Goal: Task Accomplishment & Management: Use online tool/utility

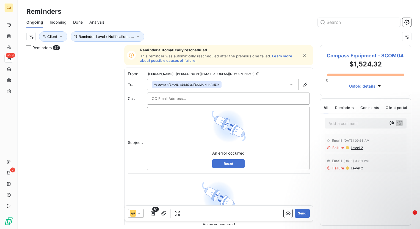
scroll to position [171, 87]
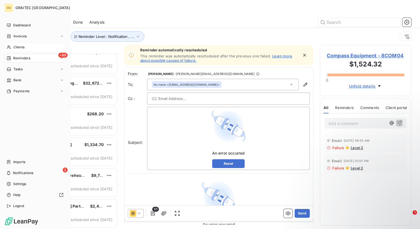
click at [20, 47] on span "Clients" at bounding box center [18, 47] width 11 height 5
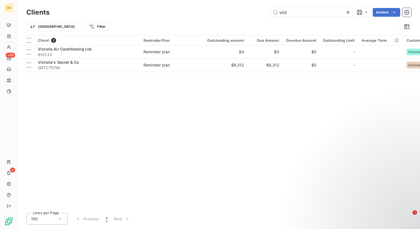
drag, startPoint x: 301, startPoint y: 13, endPoint x: 227, endPoint y: 9, distance: 73.7
click at [227, 9] on div "vict Actions" at bounding box center [233, 12] width 355 height 9
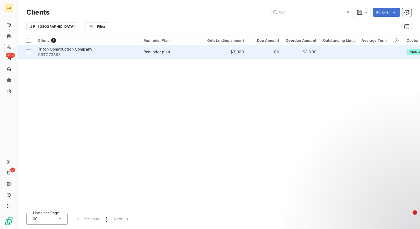
type input "trit"
click at [71, 50] on span "Triton Construction Company" at bounding box center [65, 49] width 54 height 5
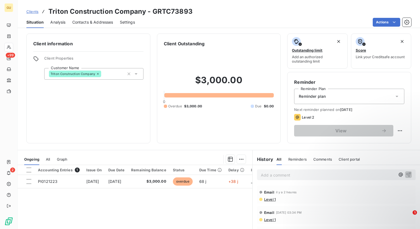
click at [318, 158] on span "Comments" at bounding box center [322, 159] width 19 height 4
click at [267, 176] on p "Add a comment ﻿" at bounding box center [328, 175] width 134 height 7
click at [406, 174] on icon "button" at bounding box center [408, 174] width 5 height 5
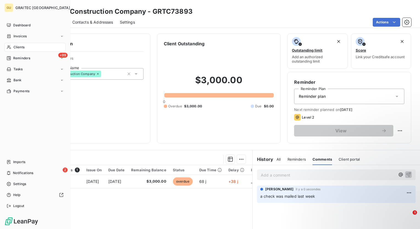
click at [20, 47] on span "Clients" at bounding box center [18, 47] width 11 height 5
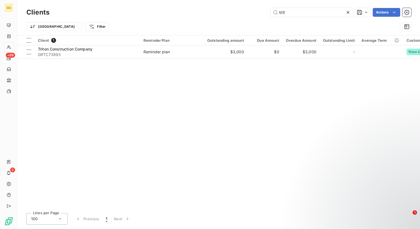
drag, startPoint x: 291, startPoint y: 12, endPoint x: 259, endPoint y: 11, distance: 31.3
click at [259, 11] on div "trit Actions" at bounding box center [233, 12] width 355 height 9
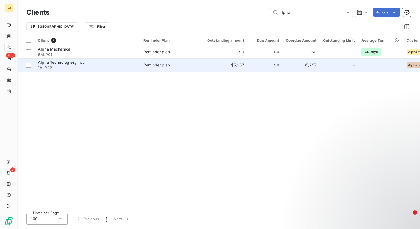
type input "alpha"
click at [60, 63] on span "Alpha Technologies, Inc." at bounding box center [61, 62] width 46 height 5
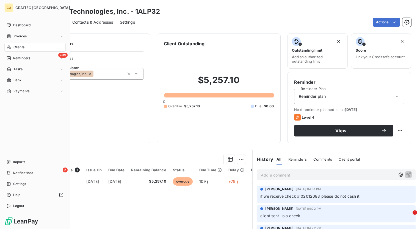
click at [35, 48] on div "Clients" at bounding box center [34, 47] width 61 height 9
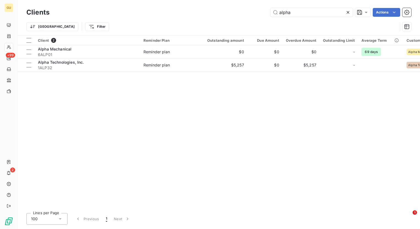
drag, startPoint x: 302, startPoint y: 14, endPoint x: 252, endPoint y: 7, distance: 50.4
click at [252, 7] on div "Clients alpha Actions" at bounding box center [218, 13] width 385 height 12
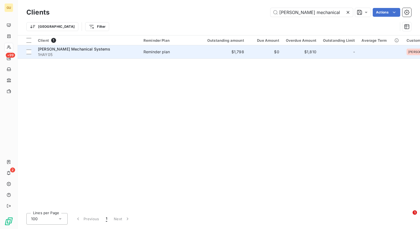
type input "[PERSON_NAME] mechanical"
click at [70, 48] on span "[PERSON_NAME] Mechanical Systems" at bounding box center [74, 49] width 72 height 5
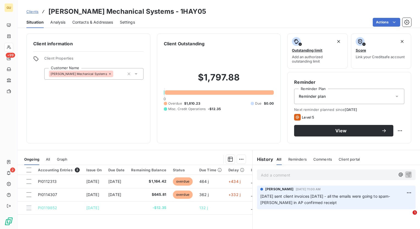
click at [318, 159] on span "Comments" at bounding box center [322, 159] width 19 height 4
drag, startPoint x: 288, startPoint y: 176, endPoint x: 269, endPoint y: 176, distance: 19.2
click at [269, 176] on p "Add a comment ﻿" at bounding box center [328, 175] width 134 height 7
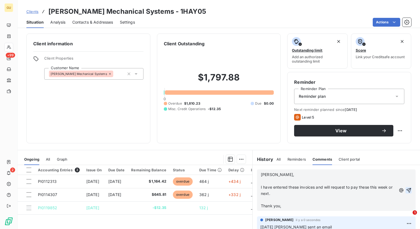
click at [406, 189] on icon "button" at bounding box center [408, 190] width 5 height 5
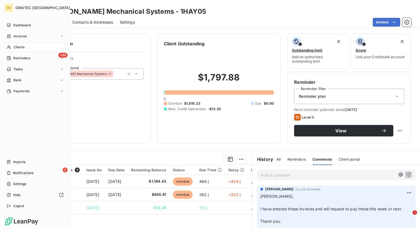
click at [25, 44] on div "Clients" at bounding box center [34, 47] width 61 height 9
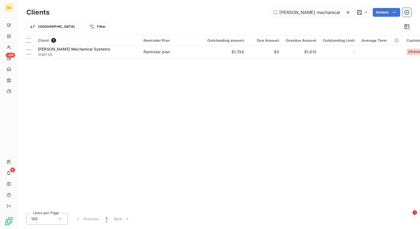
drag, startPoint x: 321, startPoint y: 11, endPoint x: 227, endPoint y: 14, distance: 94.0
click at [227, 14] on div "[PERSON_NAME] mechanical Actions" at bounding box center [233, 12] width 355 height 9
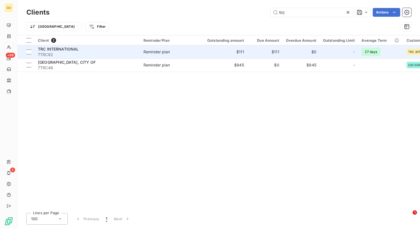
type input "trc"
click at [67, 51] on span "TRC INTERNATIONAL" at bounding box center [58, 49] width 41 height 5
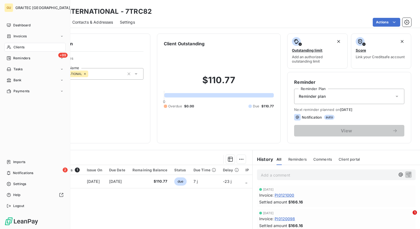
click at [28, 46] on div "Clients" at bounding box center [34, 47] width 61 height 9
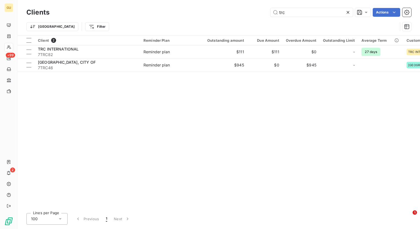
drag, startPoint x: 303, startPoint y: 12, endPoint x: 226, endPoint y: 12, distance: 76.6
click at [226, 12] on div "trc Actions" at bounding box center [233, 12] width 355 height 9
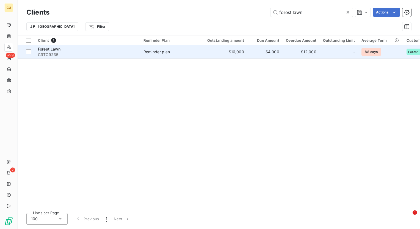
type input "forest lawn"
click at [55, 52] on span "GRTC9235" at bounding box center [87, 54] width 99 height 5
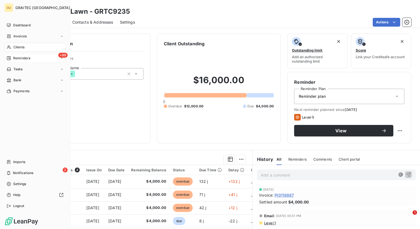
click at [26, 59] on span "Reminders" at bounding box center [21, 58] width 17 height 5
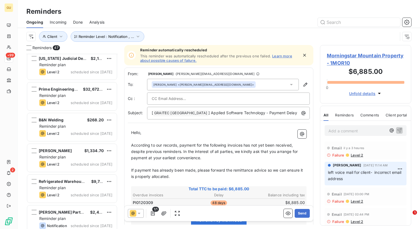
scroll to position [1271, 0]
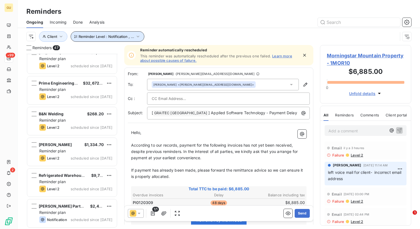
click at [136, 37] on icon "button" at bounding box center [137, 36] width 5 height 5
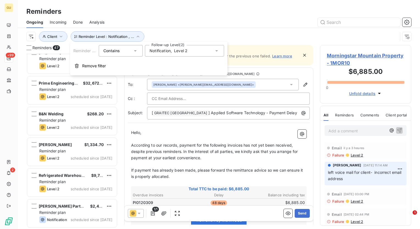
click at [160, 36] on div "Reminder Level : Notification , ... Client" at bounding box center [211, 36] width 371 height 10
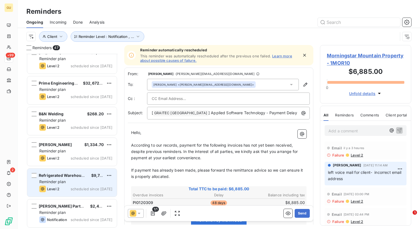
click at [71, 190] on span "scheduled since [DATE]" at bounding box center [92, 189] width 42 height 4
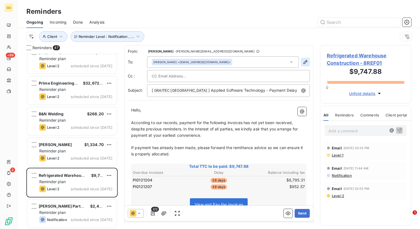
click at [303, 62] on icon "button" at bounding box center [305, 62] width 4 height 4
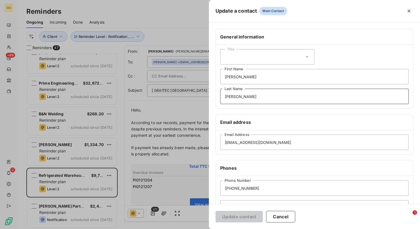
drag, startPoint x: 244, startPoint y: 98, endPoint x: 183, endPoint y: 94, distance: 60.5
click at [183, 229] on div "Update a contact Main Contact General information Title [PERSON_NAME] First Nam…" at bounding box center [210, 229] width 420 height 0
drag, startPoint x: 245, startPoint y: 75, endPoint x: 201, endPoint y: 76, distance: 44.5
click at [201, 229] on div "Update a contact Main Contact General information Title [PERSON_NAME] First Nam…" at bounding box center [210, 229] width 420 height 0
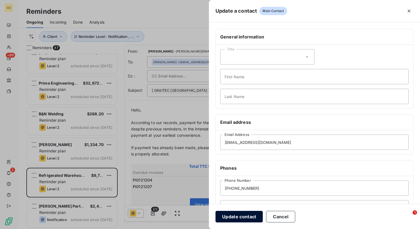
click at [238, 218] on button "Update contact" at bounding box center [238, 217] width 47 height 12
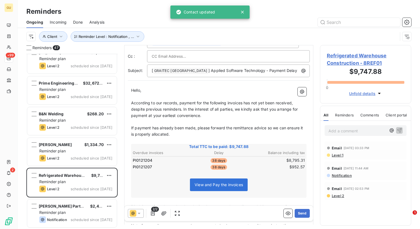
scroll to position [55, 0]
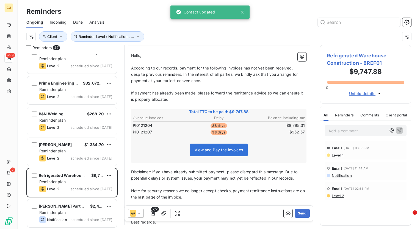
click at [140, 213] on icon at bounding box center [138, 213] width 5 height 5
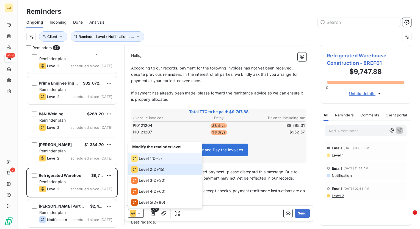
click at [139, 159] on span "Level 1" at bounding box center [145, 158] width 13 height 5
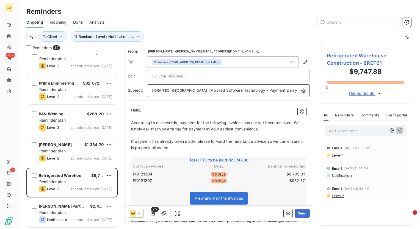
click at [277, 90] on p "[ GRAITEC [GEOGRAPHIC_DATA] ﻿ ] Applied Software Technology - Payment Delay" at bounding box center [230, 90] width 156 height 7
click at [298, 214] on button "Send" at bounding box center [301, 213] width 15 height 9
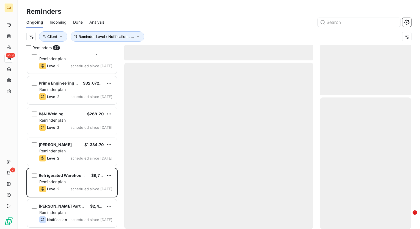
scroll to position [1240, 0]
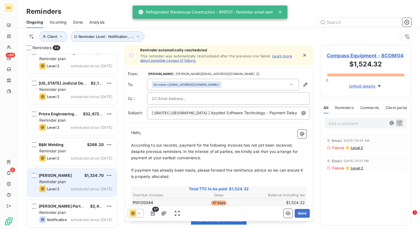
click at [77, 182] on div "Reminder plan" at bounding box center [75, 181] width 73 height 5
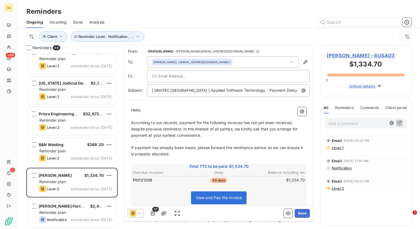
click at [139, 212] on icon at bounding box center [138, 213] width 5 height 5
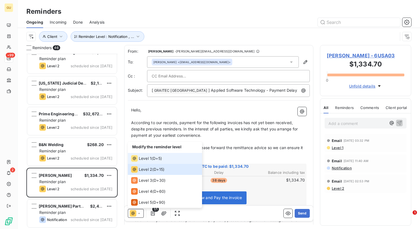
click at [134, 158] on icon at bounding box center [134, 158] width 3 height 3
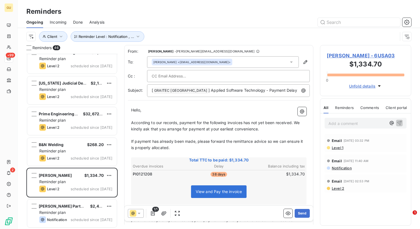
click at [241, 123] on span "According to our records, payment for the following invoices has not yet been r…" at bounding box center [216, 125] width 170 height 11
click at [243, 122] on span "According to our records, payment for the following invoices has not yet been r…" at bounding box center [216, 125] width 170 height 11
click at [298, 215] on button "Send" at bounding box center [301, 213] width 15 height 9
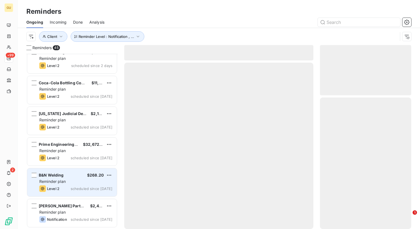
scroll to position [1209, 0]
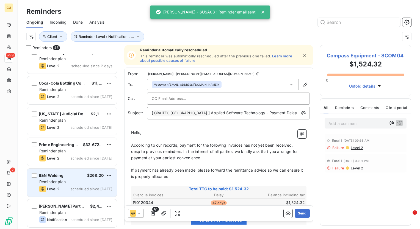
click at [67, 181] on div "Reminder plan" at bounding box center [75, 181] width 73 height 5
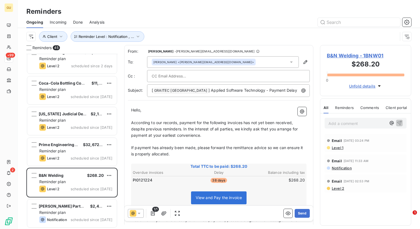
click at [138, 213] on icon at bounding box center [139, 213] width 3 height 1
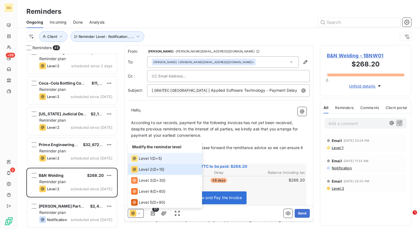
click at [141, 160] on span "Level 1" at bounding box center [145, 158] width 13 height 5
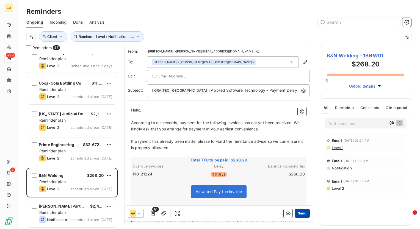
click at [298, 214] on button "Send" at bounding box center [301, 213] width 15 height 9
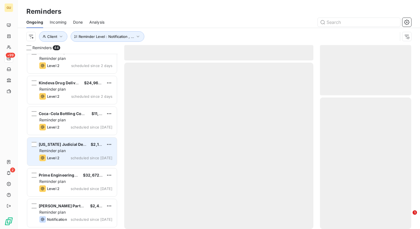
scroll to position [1178, 0]
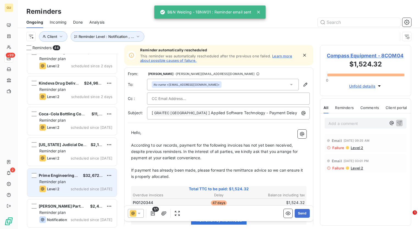
click at [74, 179] on div "Reminder plan" at bounding box center [75, 181] width 73 height 5
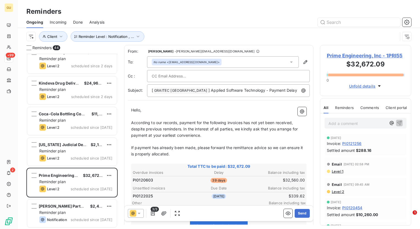
click at [141, 214] on icon at bounding box center [138, 213] width 5 height 5
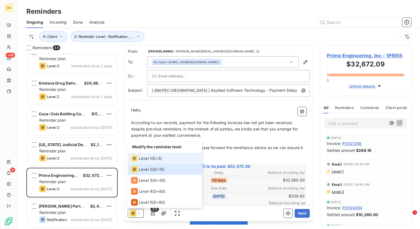
click at [146, 157] on span "Level 1" at bounding box center [145, 158] width 13 height 5
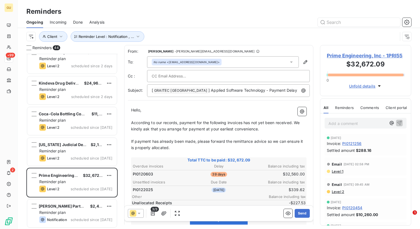
click at [157, 174] on td "PI0120603" at bounding box center [160, 174] width 57 height 6
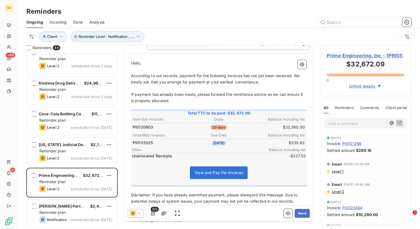
scroll to position [55, 0]
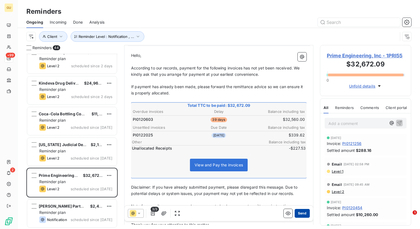
click at [299, 213] on button "Send" at bounding box center [301, 213] width 15 height 9
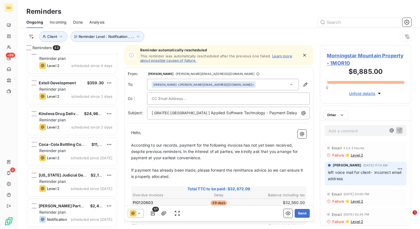
scroll to position [1148, 0]
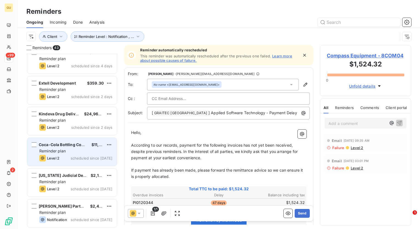
click at [86, 152] on div "Reminder plan" at bounding box center [75, 150] width 73 height 5
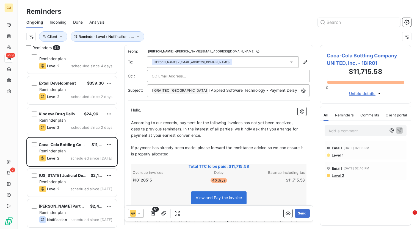
click at [140, 214] on icon at bounding box center [138, 213] width 5 height 5
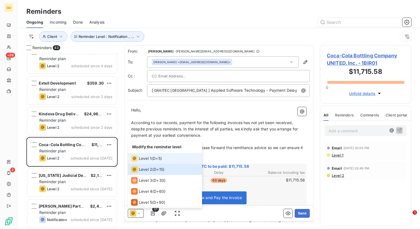
click at [146, 160] on span "Level 1" at bounding box center [145, 158] width 13 height 5
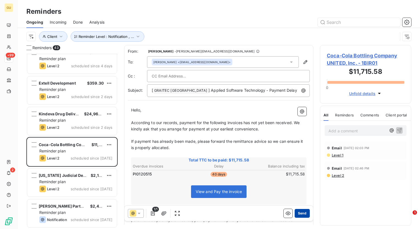
click at [300, 212] on button "Send" at bounding box center [301, 213] width 15 height 9
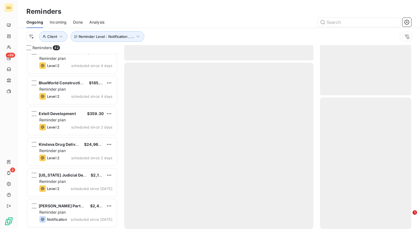
scroll to position [1117, 0]
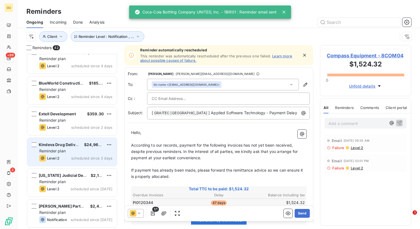
click at [64, 150] on span "Reminder plan" at bounding box center [52, 151] width 26 height 5
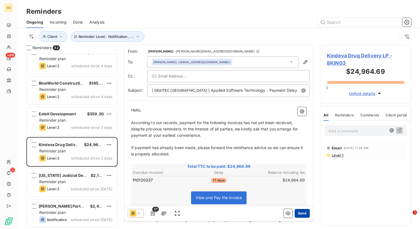
click at [300, 214] on button "Send" at bounding box center [301, 213] width 15 height 9
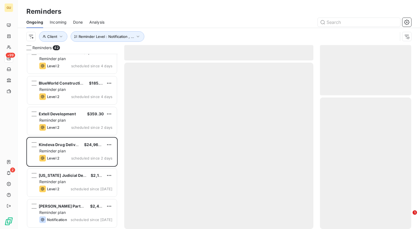
scroll to position [1086, 0]
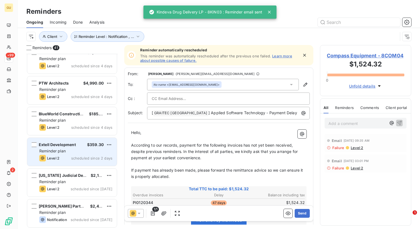
click at [76, 151] on div "Reminder plan" at bounding box center [75, 150] width 73 height 5
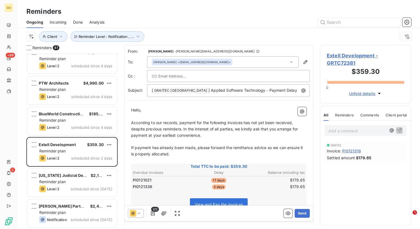
click at [137, 213] on icon at bounding box center [138, 213] width 5 height 5
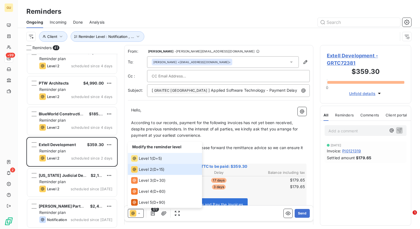
click at [146, 160] on span "Level 1" at bounding box center [145, 158] width 13 height 5
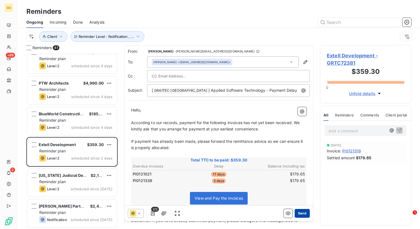
click at [297, 215] on button "Send" at bounding box center [301, 213] width 15 height 9
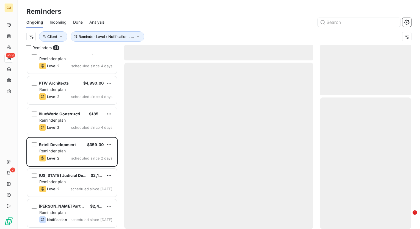
scroll to position [1055, 0]
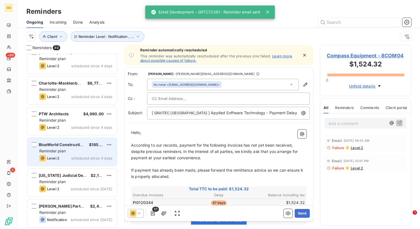
click at [85, 157] on span "scheduled since 4 days" at bounding box center [91, 158] width 41 height 4
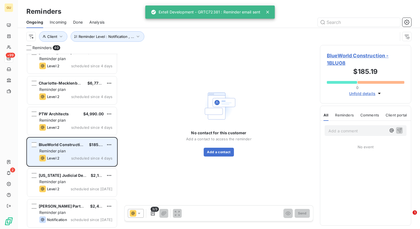
click at [74, 145] on span "BlueWorld Construction" at bounding box center [62, 144] width 46 height 5
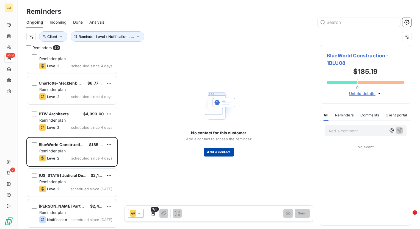
click at [220, 153] on button "Add a contact" at bounding box center [219, 152] width 30 height 9
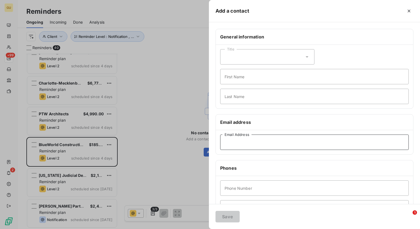
paste input "[DOMAIN_NAME][EMAIL_ADDRESS][DOMAIN_NAME]"
type input "[DOMAIN_NAME][EMAIL_ADDRESS][DOMAIN_NAME]"
click at [227, 219] on button "Save" at bounding box center [227, 217] width 24 height 12
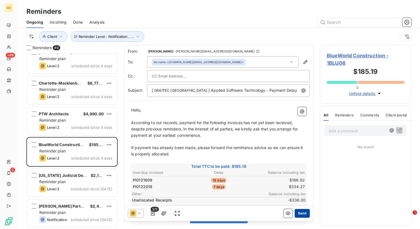
click at [300, 213] on button "Send" at bounding box center [301, 213] width 15 height 9
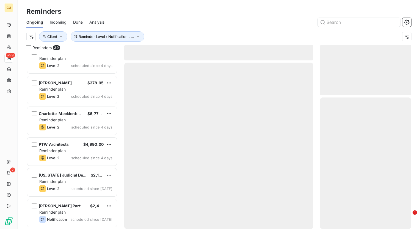
scroll to position [1024, 0]
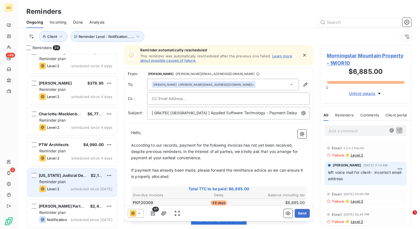
click at [92, 179] on div "Reminder plan" at bounding box center [75, 181] width 73 height 5
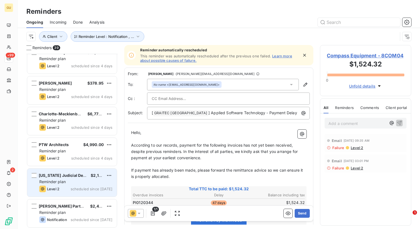
click at [83, 182] on div "Reminder plan" at bounding box center [75, 181] width 73 height 5
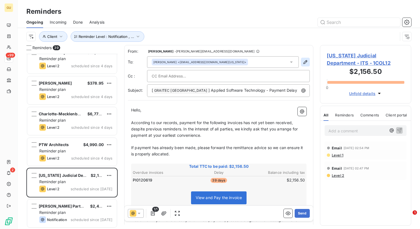
click at [302, 60] on icon "button" at bounding box center [304, 61] width 5 height 5
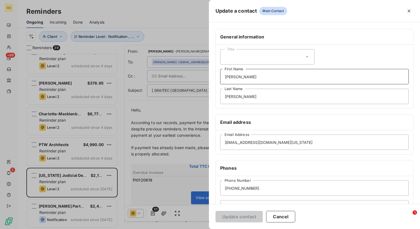
drag, startPoint x: 252, startPoint y: 78, endPoint x: 192, endPoint y: 79, distance: 59.9
click at [192, 229] on div "Update a contact Main Contact General information Title [PERSON_NAME] First Nam…" at bounding box center [210, 229] width 420 height 0
drag, startPoint x: 248, startPoint y: 97, endPoint x: 205, endPoint y: 97, distance: 43.4
click at [205, 229] on div "Update a contact Main Contact General information Title First Name [PERSON_NAME…" at bounding box center [210, 229] width 420 height 0
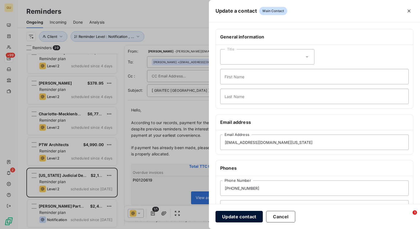
click at [236, 215] on button "Update contact" at bounding box center [238, 217] width 47 height 12
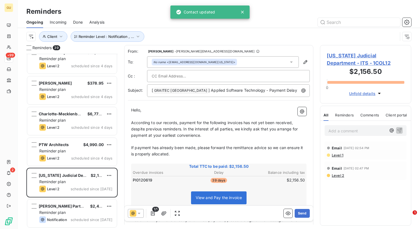
click at [140, 214] on icon at bounding box center [138, 213] width 5 height 5
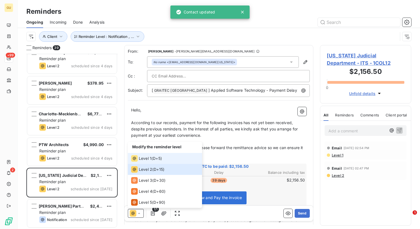
click at [143, 159] on span "Level 1" at bounding box center [145, 158] width 13 height 5
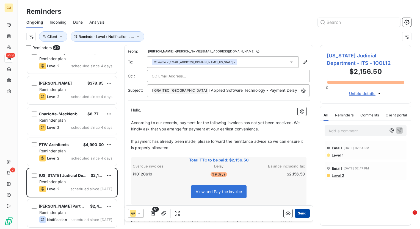
click at [299, 213] on button "Send" at bounding box center [301, 213] width 15 height 9
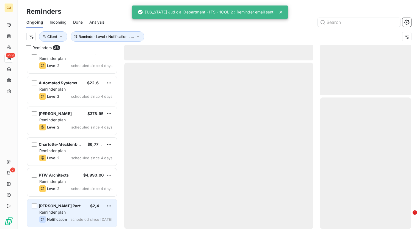
scroll to position [994, 0]
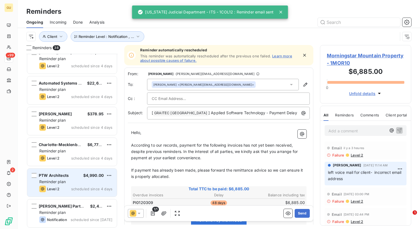
click at [67, 178] on div "PTW Architects $4,990.00 Reminder plan Level 2 scheduled since 4 days" at bounding box center [72, 183] width 90 height 28
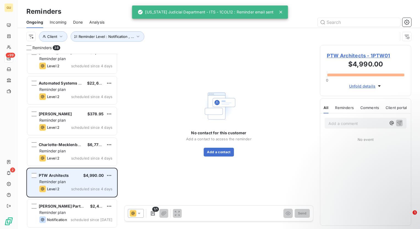
click at [85, 171] on div "PTW Architects $4,990.00 Reminder plan Level 2 scheduled since 4 days" at bounding box center [72, 183] width 90 height 28
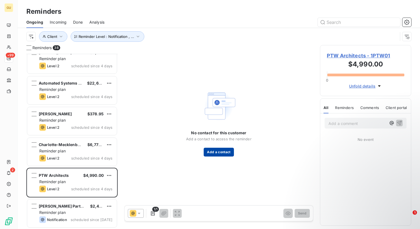
click at [219, 152] on button "Add a contact" at bounding box center [219, 152] width 30 height 9
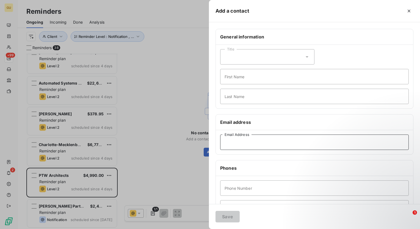
paste input "[EMAIL_ADDRESS][DOMAIN_NAME]"
type input "[EMAIL_ADDRESS][DOMAIN_NAME]"
click at [231, 218] on button "Save" at bounding box center [227, 217] width 24 height 12
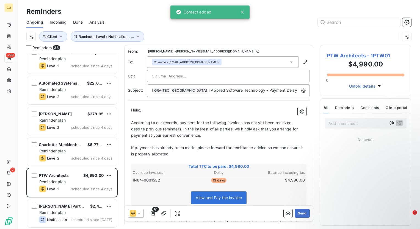
click at [138, 214] on icon at bounding box center [138, 213] width 5 height 5
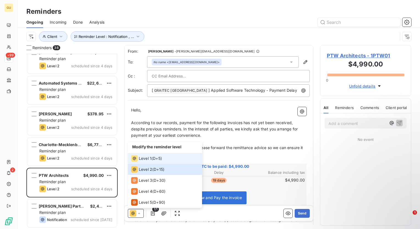
click at [142, 158] on span "Level 1" at bounding box center [145, 158] width 13 height 5
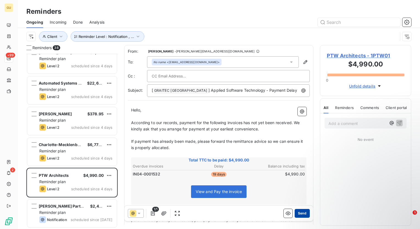
click at [297, 213] on button "Send" at bounding box center [301, 213] width 15 height 9
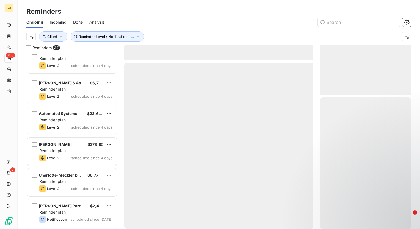
scroll to position [963, 0]
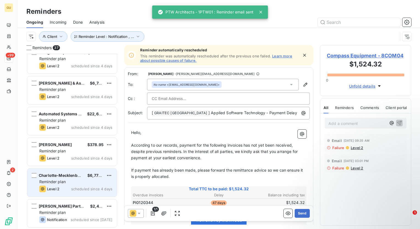
click at [75, 185] on div "Charlotte-Mecklenburg BOE $6,775.52 Reminder plan Level 2 scheduled since 4 days" at bounding box center [72, 183] width 90 height 28
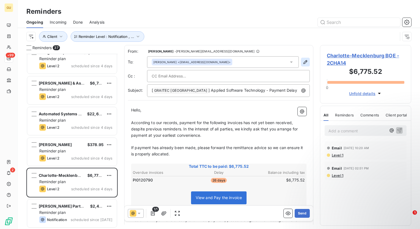
click at [303, 62] on icon "button" at bounding box center [304, 61] width 5 height 5
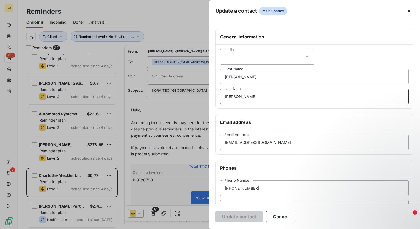
drag, startPoint x: 247, startPoint y: 97, endPoint x: 186, endPoint y: 96, distance: 60.7
click at [186, 229] on div "Update a contact Main Contact General information Title [PERSON_NAME] First Nam…" at bounding box center [210, 229] width 420 height 0
drag, startPoint x: 240, startPoint y: 76, endPoint x: 202, endPoint y: 75, distance: 37.9
click at [202, 229] on div "Update a contact Main Contact General information Title [PERSON_NAME] First Nam…" at bounding box center [210, 229] width 420 height 0
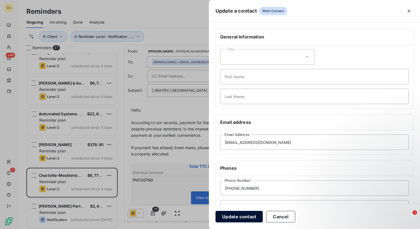
click at [241, 216] on button "Update contact" at bounding box center [238, 217] width 47 height 12
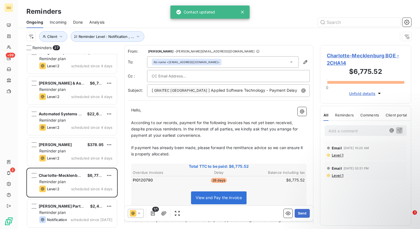
click at [141, 212] on icon at bounding box center [138, 213] width 5 height 5
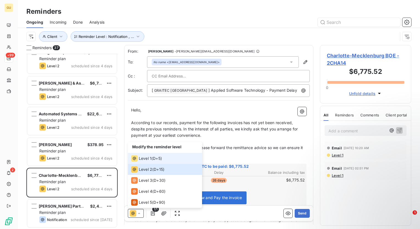
click at [146, 160] on span "Level 1" at bounding box center [145, 158] width 13 height 5
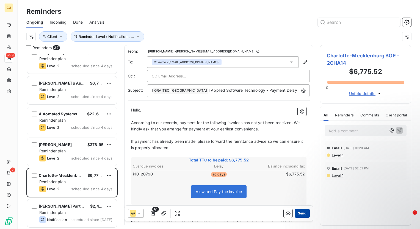
click at [299, 215] on button "Send" at bounding box center [301, 213] width 15 height 9
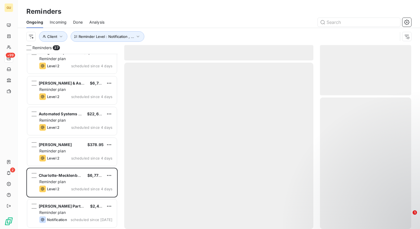
scroll to position [932, 0]
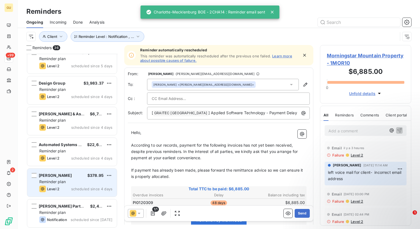
click at [60, 180] on span "Reminder plan" at bounding box center [52, 181] width 26 height 5
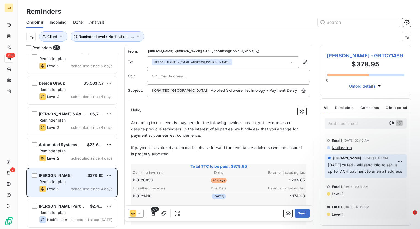
click at [82, 175] on div "[PERSON_NAME] $378.95" at bounding box center [75, 175] width 73 height 5
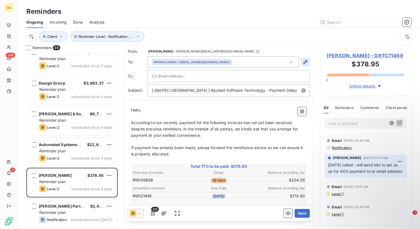
click at [302, 63] on icon "button" at bounding box center [304, 61] width 5 height 5
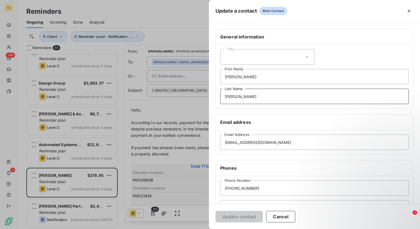
drag, startPoint x: 252, startPoint y: 98, endPoint x: 181, endPoint y: 94, distance: 71.5
click at [181, 229] on div "Update a contact Main Contact General information Title [PERSON_NAME] First Nam…" at bounding box center [210, 229] width 420 height 0
drag, startPoint x: 244, startPoint y: 77, endPoint x: 209, endPoint y: 77, distance: 34.9
click at [209, 77] on div "General information Title [PERSON_NAME] First Name Last Name Email address [EMA…" at bounding box center [314, 151] width 211 height 244
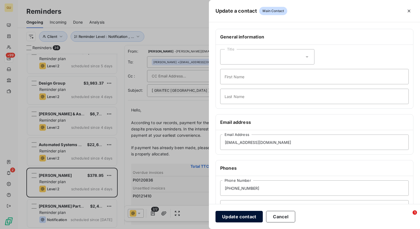
click at [252, 218] on button "Update contact" at bounding box center [238, 217] width 47 height 12
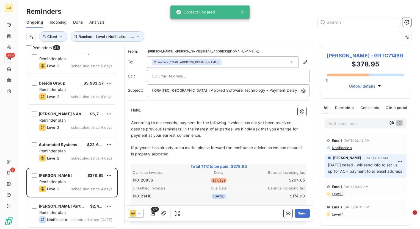
click at [140, 213] on icon at bounding box center [138, 213] width 5 height 5
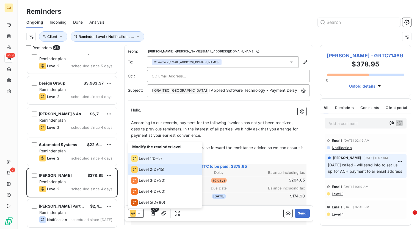
click at [147, 158] on span "Level 1" at bounding box center [145, 158] width 13 height 5
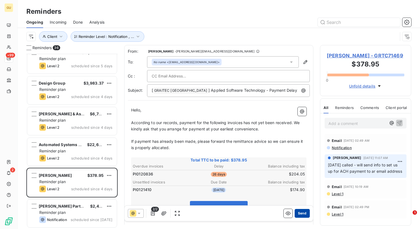
click at [300, 215] on button "Send" at bounding box center [301, 213] width 15 height 9
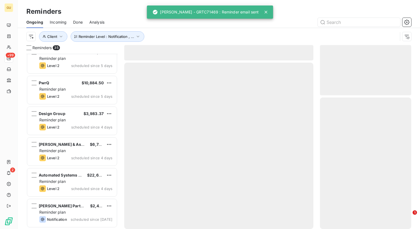
scroll to position [901, 0]
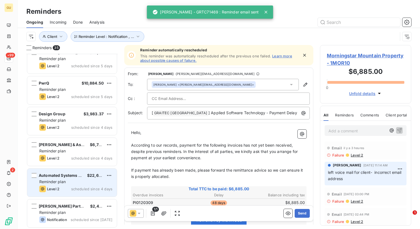
click at [77, 183] on div "Reminder plan" at bounding box center [75, 181] width 73 height 5
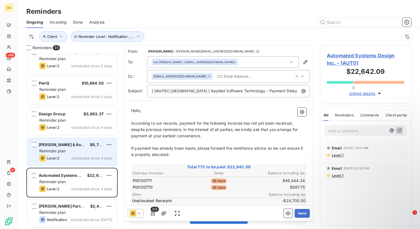
click at [79, 146] on span "[PERSON_NAME] & Associates, Inc." at bounding box center [73, 144] width 68 height 5
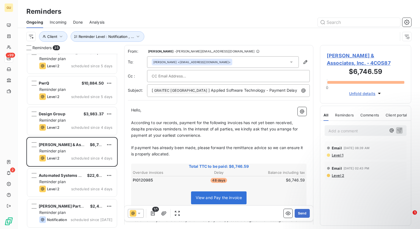
click at [142, 213] on div at bounding box center [136, 213] width 16 height 9
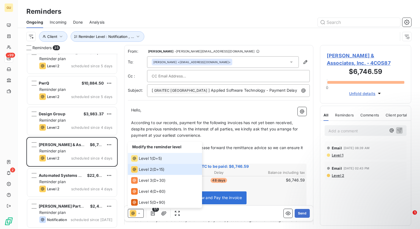
click at [147, 159] on span "Level 1" at bounding box center [145, 158] width 13 height 5
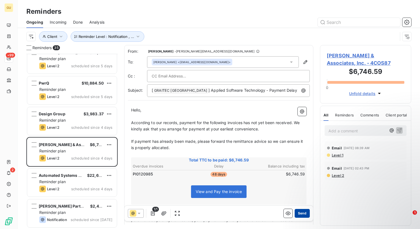
click at [301, 214] on button "Send" at bounding box center [301, 213] width 15 height 9
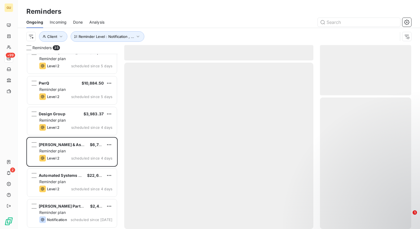
scroll to position [871, 0]
